Goal: Task Accomplishment & Management: Use online tool/utility

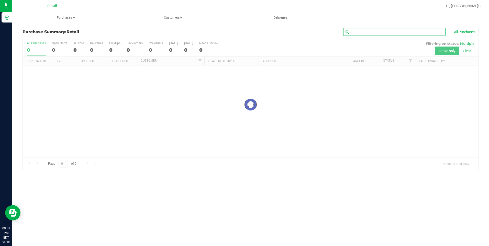
click at [364, 34] on input "text" at bounding box center [394, 32] width 102 height 8
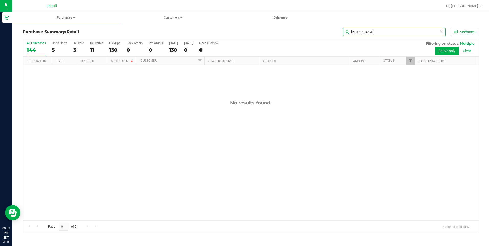
drag, startPoint x: 377, startPoint y: 34, endPoint x: 361, endPoint y: 32, distance: 15.7
click at [361, 32] on input "[PERSON_NAME]" at bounding box center [394, 32] width 102 height 8
type input "[PERSON_NAME]"
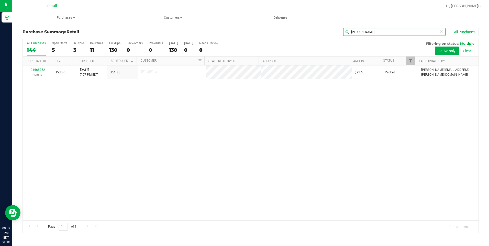
click at [362, 34] on input "[PERSON_NAME]" at bounding box center [394, 32] width 102 height 8
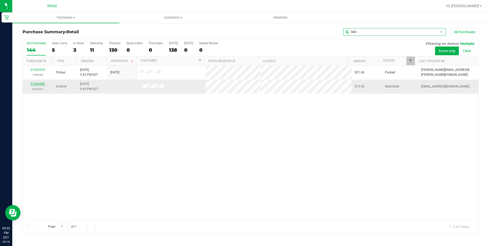
type input "843"
click at [42, 84] on link "01666086" at bounding box center [38, 84] width 14 height 4
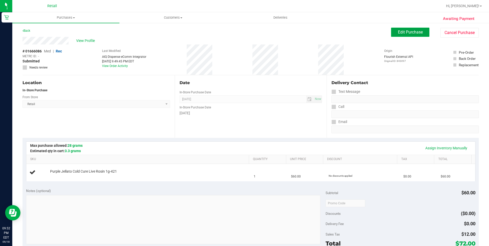
click at [414, 30] on span "Edit Purchase" at bounding box center [410, 32] width 25 height 5
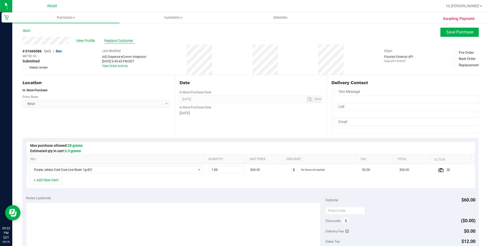
click at [122, 39] on span "Replace Customer" at bounding box center [119, 40] width 31 height 5
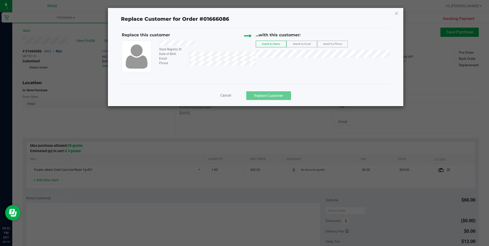
click at [305, 58] on div "...with this customer: Search by Name Search by Email Search by Phone" at bounding box center [323, 46] width 134 height 28
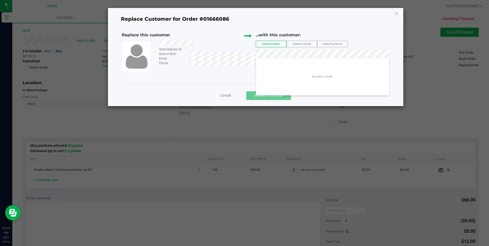
click at [322, 41] on label "Search by Phone" at bounding box center [332, 44] width 30 height 6
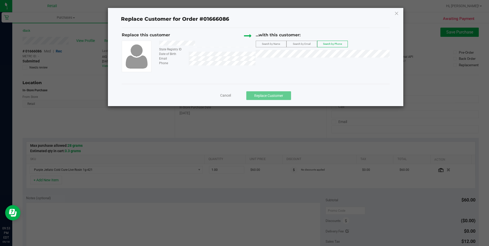
click at [339, 46] on label "Search by Phone" at bounding box center [332, 44] width 30 height 6
click at [301, 42] on span "Search by Email" at bounding box center [302, 43] width 18 height 3
click at [230, 96] on span "Cancel" at bounding box center [225, 95] width 11 height 4
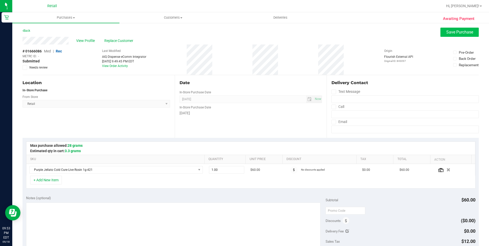
drag, startPoint x: 464, startPoint y: 38, endPoint x: 463, endPoint y: 35, distance: 3.6
click at [463, 35] on purchase-details "Back Save Purchase View Profile Replace Customer # 01666086 Med | Rec METRC ID:…" at bounding box center [251, 216] width 456 height 376
drag, startPoint x: 463, startPoint y: 35, endPoint x: 462, endPoint y: 32, distance: 2.8
click at [462, 32] on span "Save Purchase" at bounding box center [459, 32] width 27 height 5
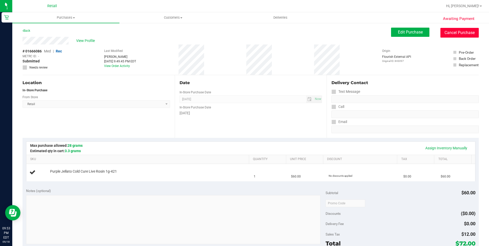
click at [461, 34] on button "Cancel Purchase" at bounding box center [460, 33] width 38 height 10
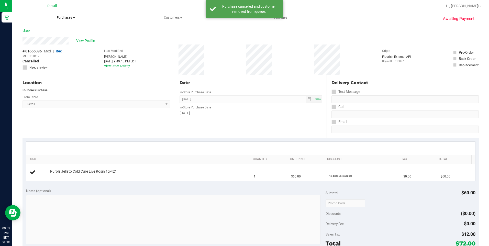
click at [69, 16] on span "Purchases" at bounding box center [65, 17] width 107 height 5
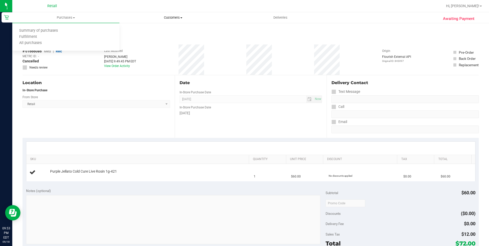
click at [173, 16] on span "Customers" at bounding box center [173, 17] width 107 height 5
click at [152, 36] on span "Add a new customer" at bounding box center [143, 37] width 48 height 4
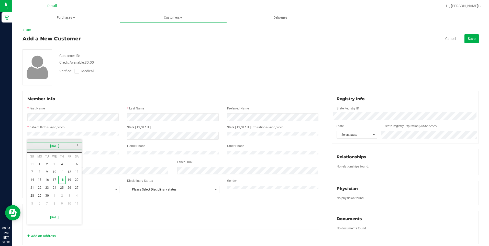
click at [63, 146] on link "[DATE]" at bounding box center [54, 146] width 55 height 8
click at [46, 190] on link "Oct" at bounding box center [47, 188] width 13 height 13
click at [78, 187] on link "25" at bounding box center [76, 188] width 7 height 8
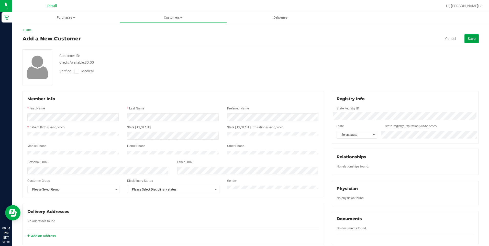
click at [470, 37] on span "Save" at bounding box center [472, 39] width 8 height 4
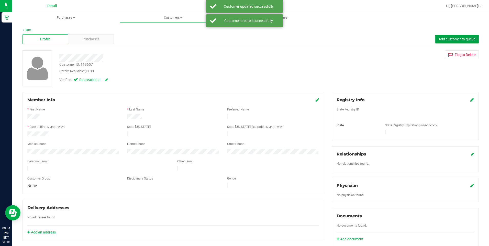
click at [452, 42] on button "Add customer to queue" at bounding box center [456, 39] width 43 height 9
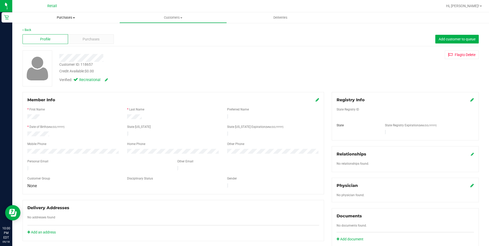
click at [57, 15] on uib-tab-heading "Purchases Summary of purchases Fulfillment All purchases" at bounding box center [65, 17] width 107 height 11
click at [52, 30] on span "Summary of purchases" at bounding box center [38, 31] width 52 height 4
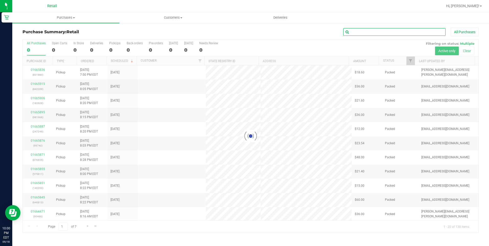
click at [389, 37] on div "Purchase Summary: Retail All Purchases" at bounding box center [251, 33] width 456 height 11
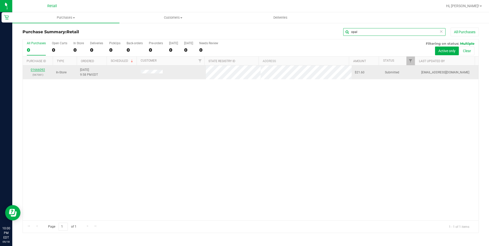
type input "opal"
click at [40, 70] on link "01666092" at bounding box center [38, 70] width 14 height 4
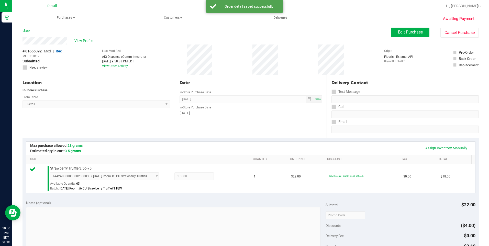
scroll to position [172, 0]
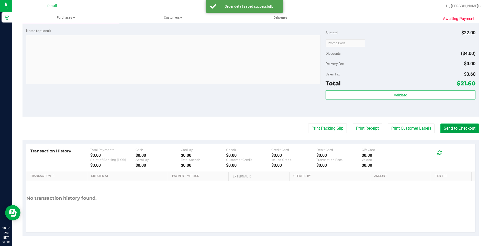
click at [446, 125] on button "Send to Checkout" at bounding box center [460, 129] width 38 height 10
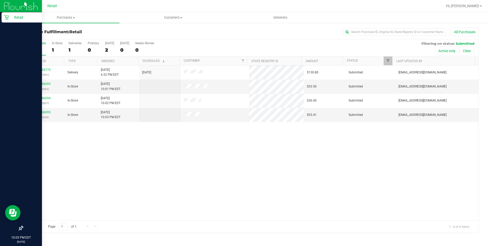
click at [6, 19] on icon at bounding box center [6, 17] width 5 height 5
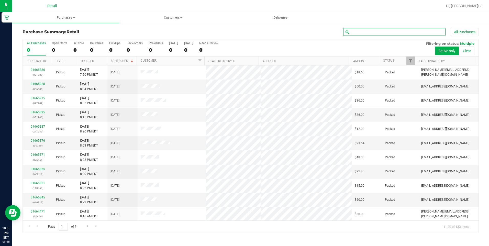
click at [358, 32] on input "text" at bounding box center [394, 32] width 102 height 8
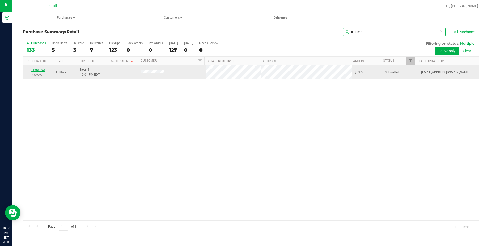
type input "diogene"
click at [40, 69] on link "01666093" at bounding box center [38, 70] width 14 height 4
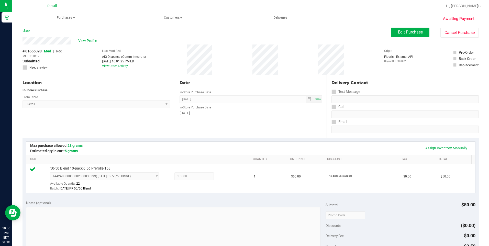
scroll to position [172, 0]
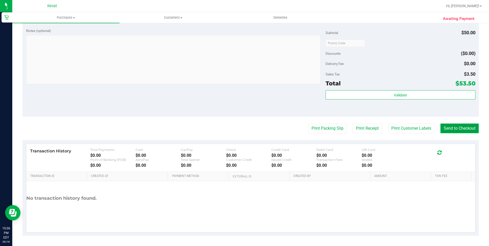
click at [448, 130] on button "Send to Checkout" at bounding box center [460, 129] width 38 height 10
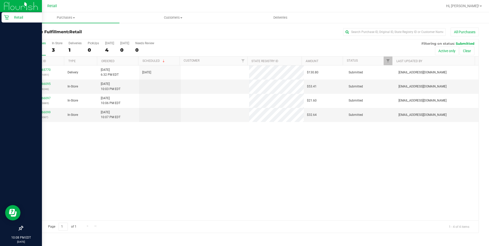
click at [1, 13] on link "Retail" at bounding box center [21, 17] width 42 height 11
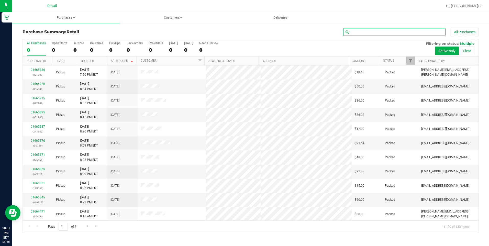
click at [421, 34] on input "text" at bounding box center [394, 32] width 102 height 8
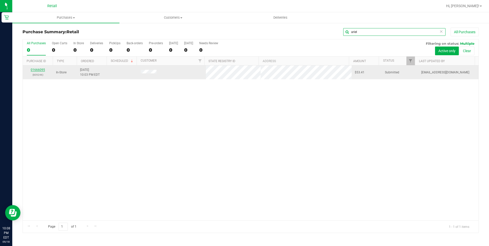
type input "ariel"
click at [38, 68] on link "01666095" at bounding box center [38, 70] width 14 height 4
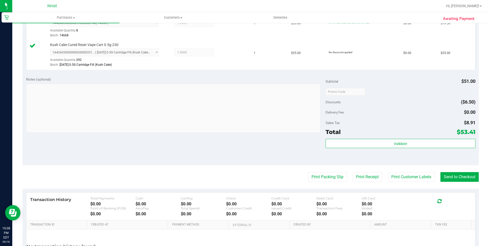
scroll to position [153, 0]
click at [460, 181] on button "Send to Checkout" at bounding box center [460, 177] width 38 height 10
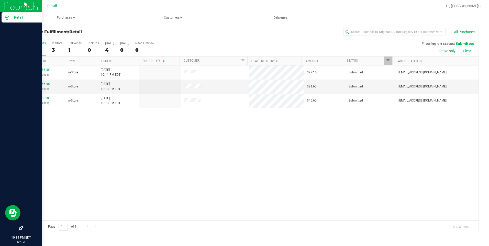
drag, startPoint x: 4, startPoint y: 17, endPoint x: 26, endPoint y: 20, distance: 21.4
click at [5, 18] on icon at bounding box center [6, 17] width 5 height 5
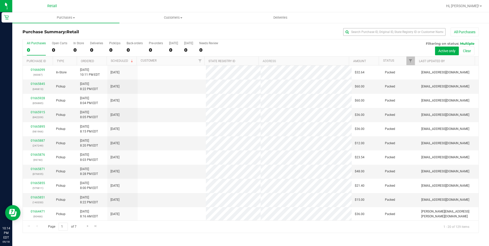
drag, startPoint x: 380, startPoint y: 26, endPoint x: 376, endPoint y: 29, distance: 5.1
click at [377, 29] on div "Purchase Summary: Retail All Purchases All Purchases 0 Open Carts 0 In Store 0 …" at bounding box center [250, 131] width 477 height 216
click at [373, 34] on input "text" at bounding box center [394, 32] width 102 height 8
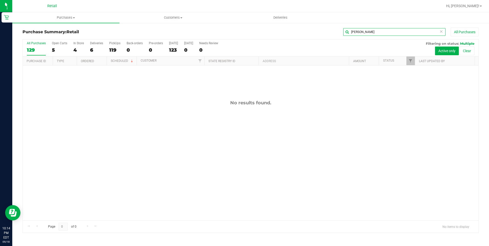
click at [377, 32] on input "[PERSON_NAME]" at bounding box center [394, 32] width 102 height 8
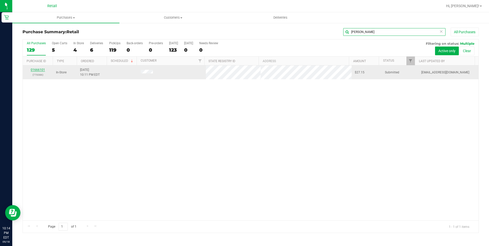
type input "[PERSON_NAME]"
click at [37, 70] on link "01666101" at bounding box center [38, 70] width 14 height 4
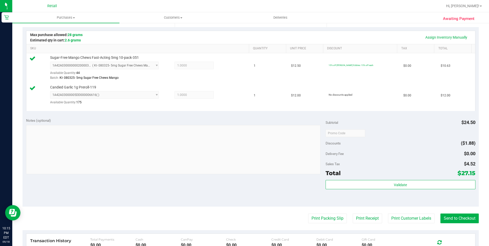
scroll to position [128, 0]
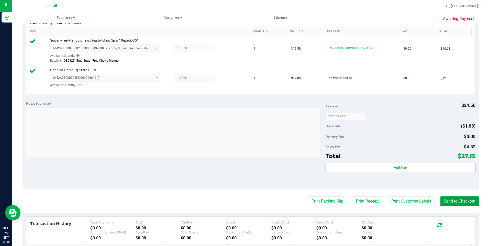
drag, startPoint x: 463, startPoint y: 202, endPoint x: 462, endPoint y: 195, distance: 7.5
click at [462, 195] on purchase-details "Back Edit Purchase Cancel Purchase View Profile # 01666101 Med | Rec METRC ID: …" at bounding box center [251, 104] width 456 height 409
click at [460, 201] on button "Send to Checkout" at bounding box center [460, 201] width 38 height 10
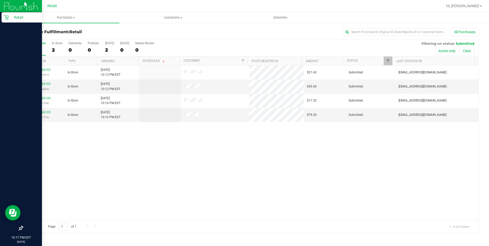
click at [5, 15] on div "Retail" at bounding box center [22, 17] width 40 height 10
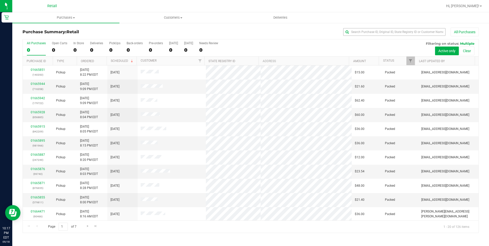
drag, startPoint x: 362, startPoint y: 37, endPoint x: 366, endPoint y: 32, distance: 6.2
click at [365, 33] on div "Purchase Summary: Retail All Purchases" at bounding box center [251, 33] width 456 height 11
click at [366, 31] on input "text" at bounding box center [394, 32] width 102 height 8
click at [366, 34] on input "text" at bounding box center [394, 32] width 102 height 8
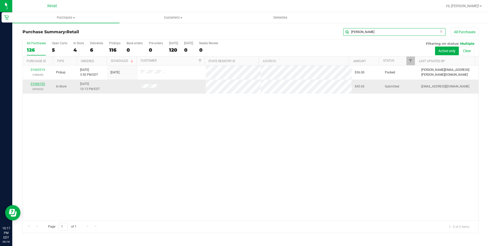
type input "[PERSON_NAME]"
click at [37, 83] on link "01666103" at bounding box center [38, 84] width 14 height 4
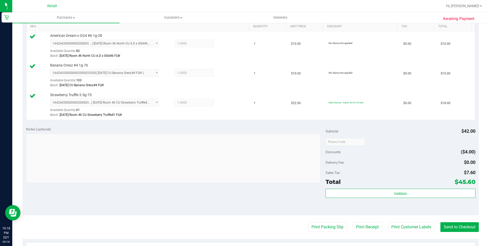
scroll to position [205, 0]
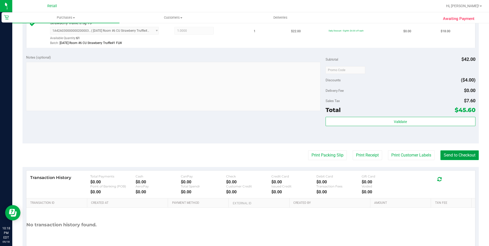
click at [461, 159] on button "Send to Checkout" at bounding box center [460, 155] width 38 height 10
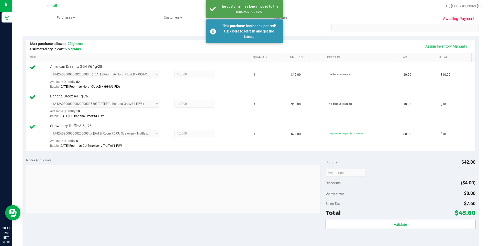
scroll to position [179, 0]
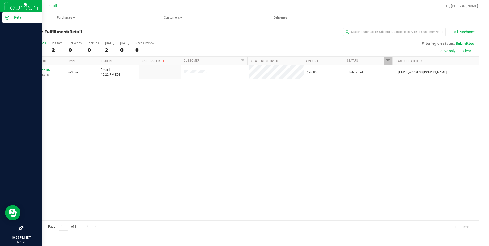
click at [5, 20] on div "Retail" at bounding box center [22, 17] width 40 height 10
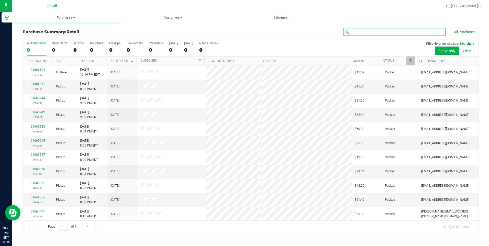
click at [367, 32] on input "text" at bounding box center [394, 32] width 102 height 8
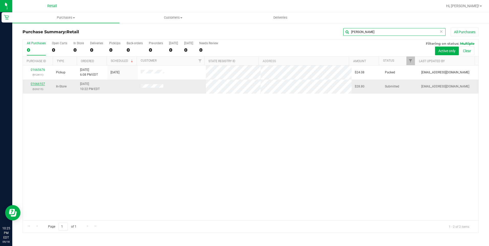
type input "[PERSON_NAME]"
click at [35, 83] on link "01666107" at bounding box center [38, 84] width 14 height 4
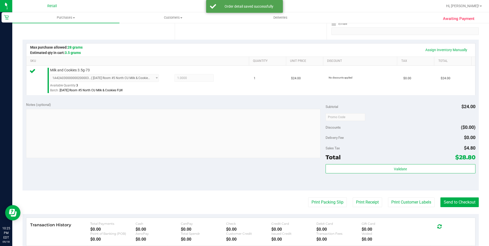
scroll to position [172, 0]
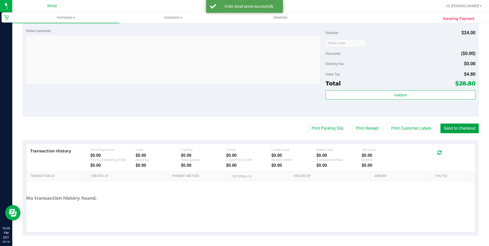
click at [448, 126] on button "Send to Checkout" at bounding box center [460, 129] width 38 height 10
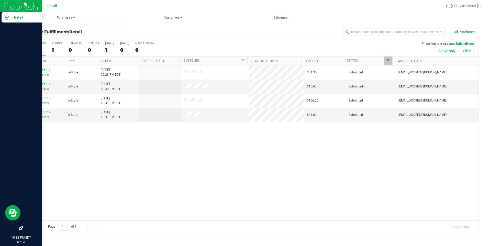
click at [3, 21] on div "Retail" at bounding box center [22, 17] width 40 height 10
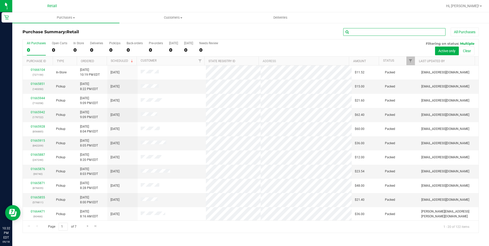
click at [392, 33] on input "text" at bounding box center [394, 32] width 102 height 8
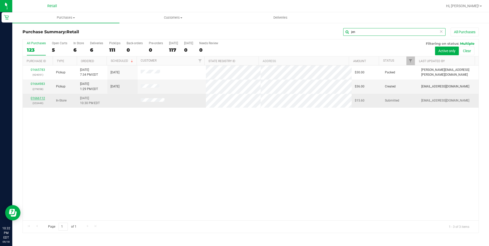
type input "jen"
click at [43, 97] on link "01666112" at bounding box center [38, 98] width 14 height 4
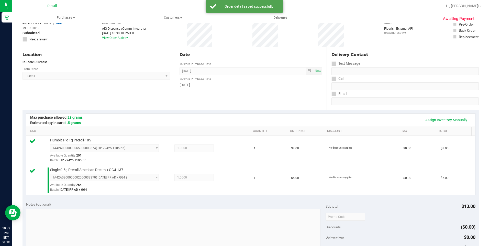
scroll to position [153, 0]
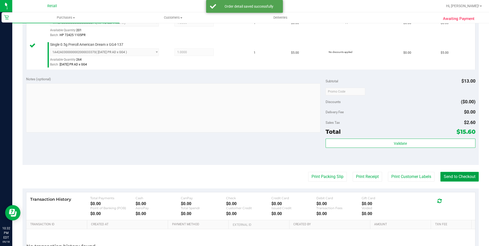
click at [447, 178] on button "Send to Checkout" at bounding box center [460, 177] width 38 height 10
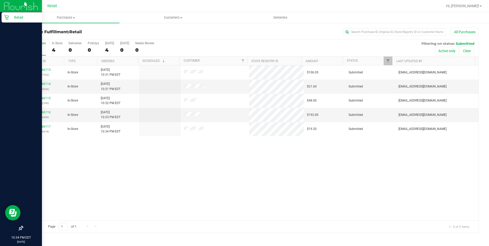
click at [4, 17] on div "Retail" at bounding box center [22, 17] width 40 height 10
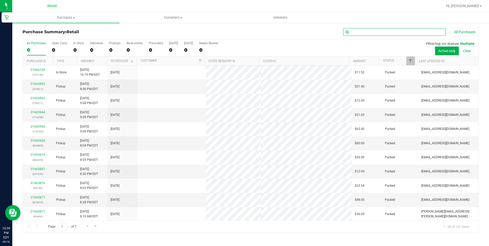
click at [404, 30] on input "text" at bounding box center [394, 32] width 102 height 8
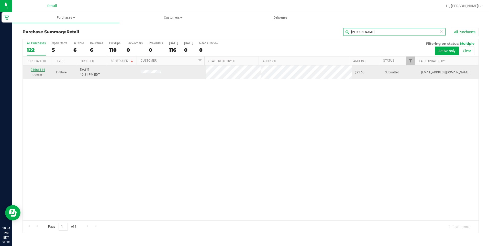
type input "[PERSON_NAME]"
click at [38, 69] on link "01666114" at bounding box center [38, 70] width 14 height 4
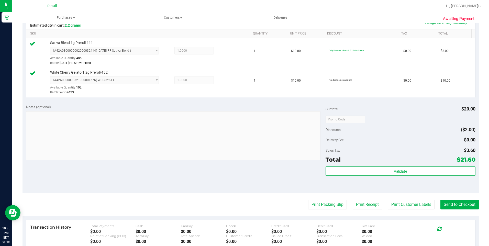
scroll to position [153, 0]
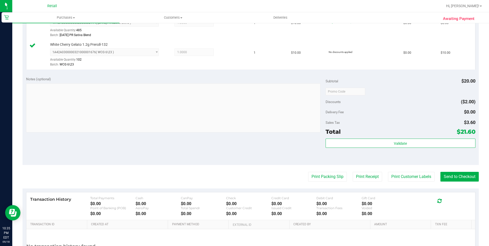
click at [463, 184] on purchase-details "Back Edit Purchase Cancel Purchase View Profile # 01666114 Med | Rec METRC ID: …" at bounding box center [251, 79] width 456 height 410
click at [462, 179] on button "Send to Checkout" at bounding box center [460, 177] width 38 height 10
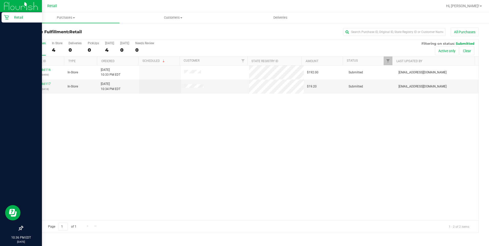
click at [15, 14] on div "Retail" at bounding box center [22, 17] width 40 height 10
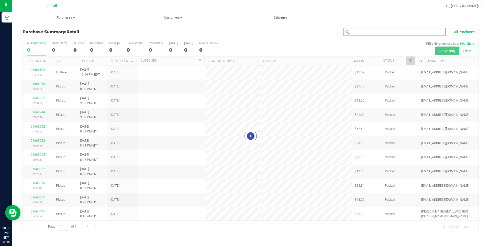
click at [356, 29] on input "text" at bounding box center [394, 32] width 102 height 8
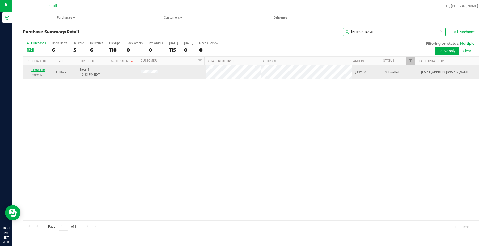
type input "[PERSON_NAME]"
click at [41, 70] on link "01666116" at bounding box center [38, 70] width 14 height 4
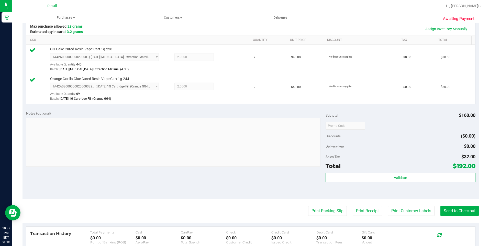
scroll to position [128, 0]
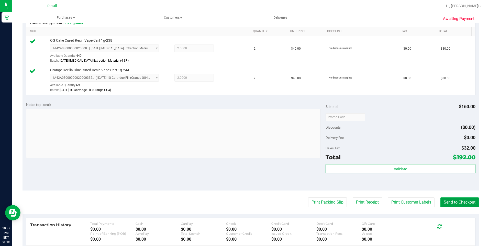
drag, startPoint x: 463, startPoint y: 204, endPoint x: 454, endPoint y: 194, distance: 13.2
click at [463, 204] on button "Send to Checkout" at bounding box center [460, 202] width 38 height 10
